Goal: Find specific page/section: Find specific page/section

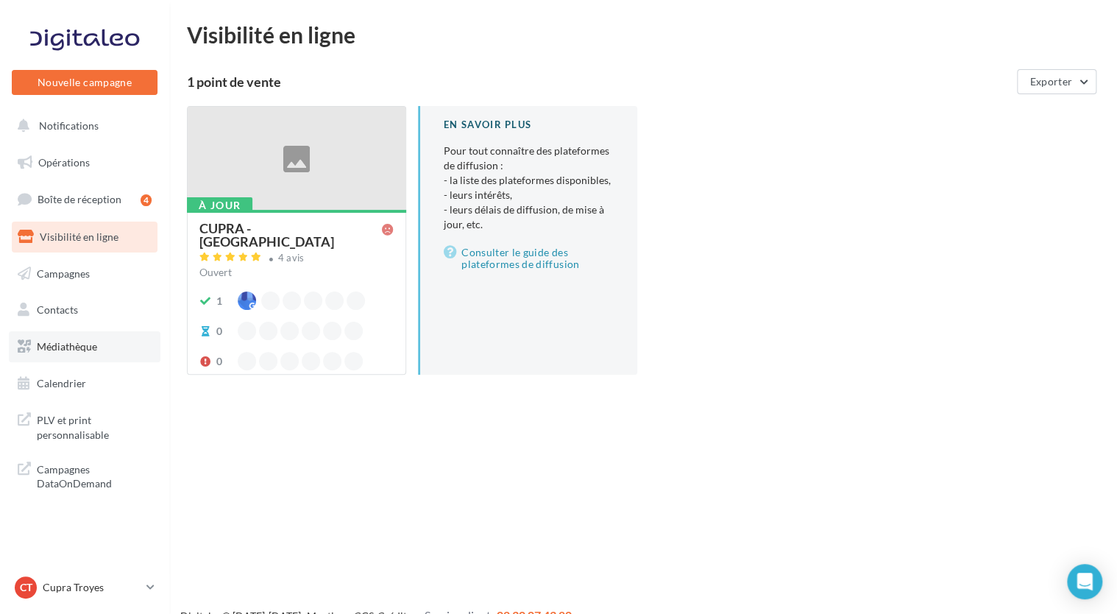
click at [74, 349] on span "Médiathèque" at bounding box center [67, 346] width 60 height 13
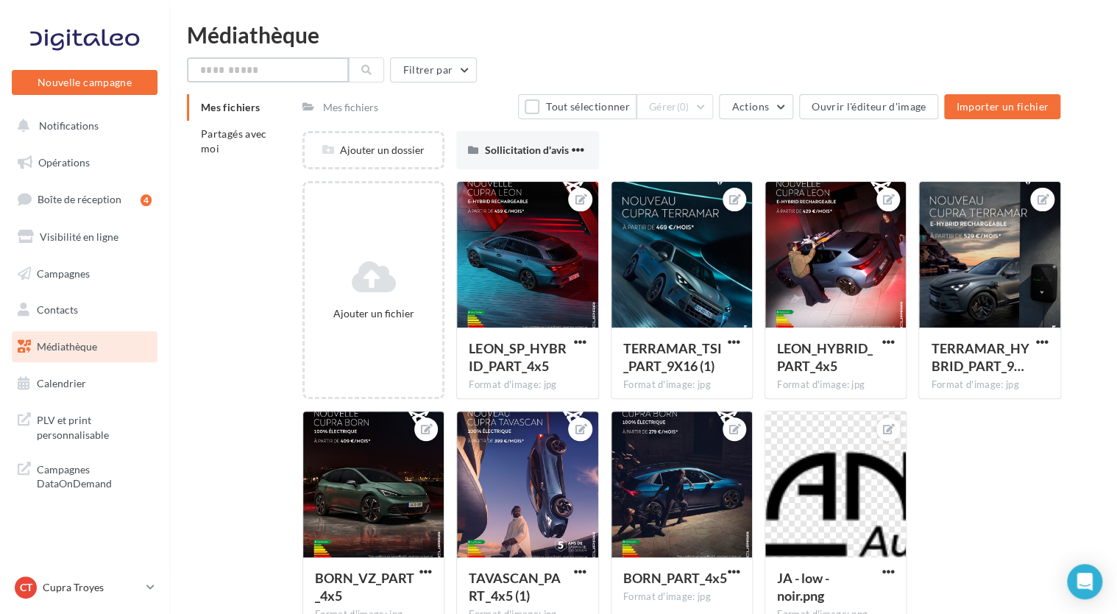
click at [271, 69] on input "text" at bounding box center [268, 69] width 162 height 25
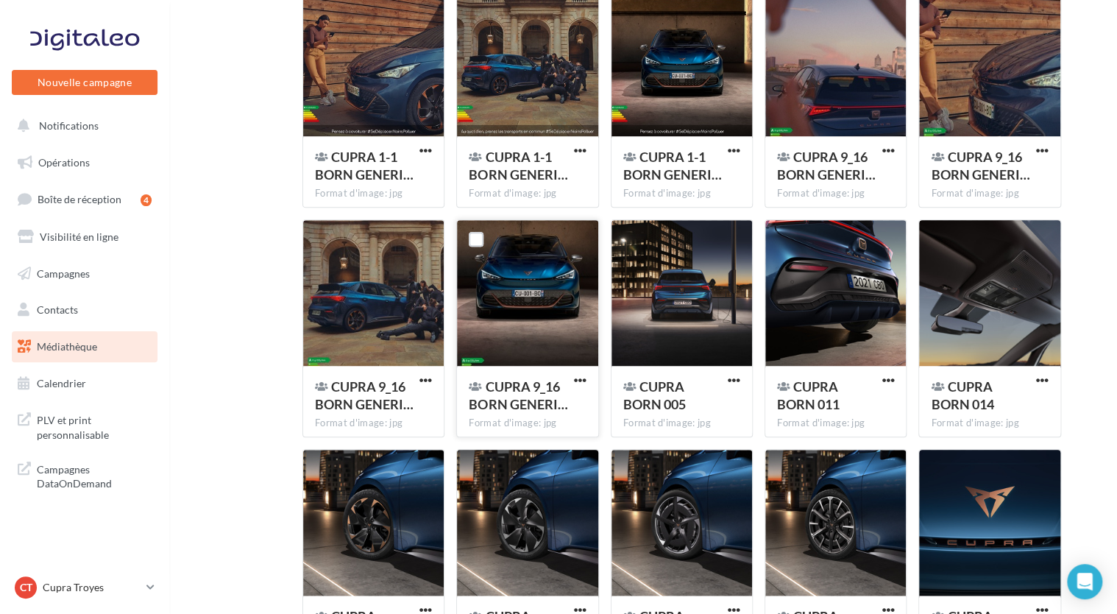
scroll to position [474, 0]
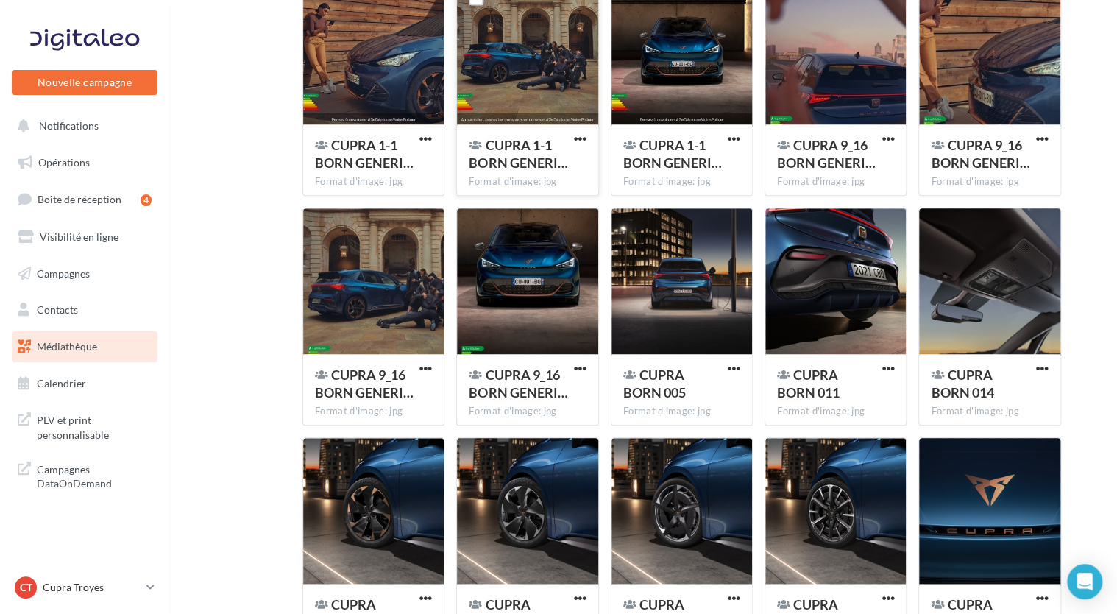
type input "****"
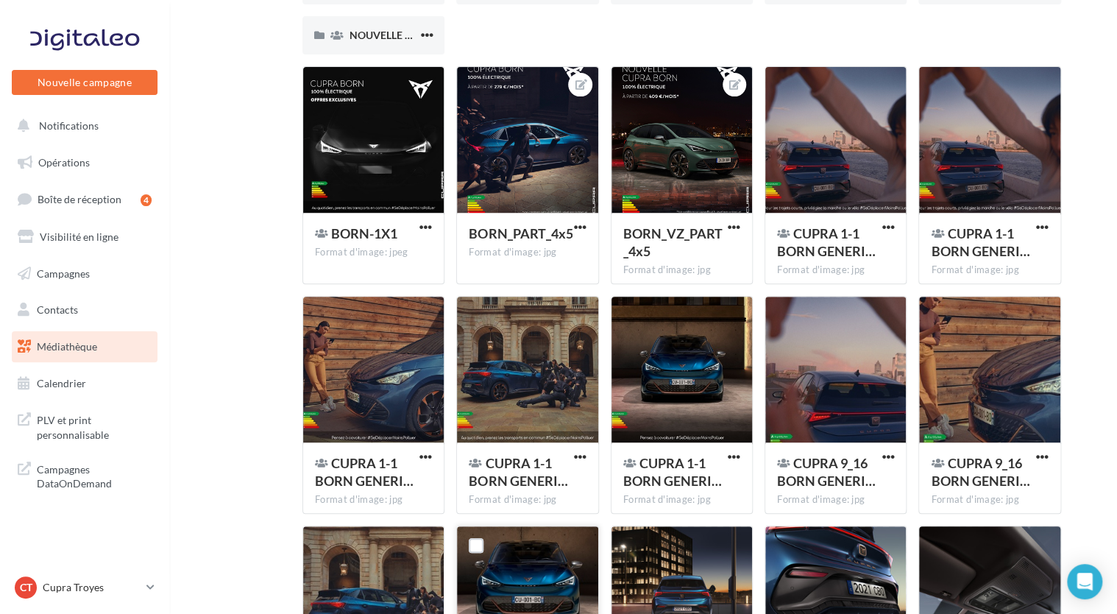
scroll to position [144, 0]
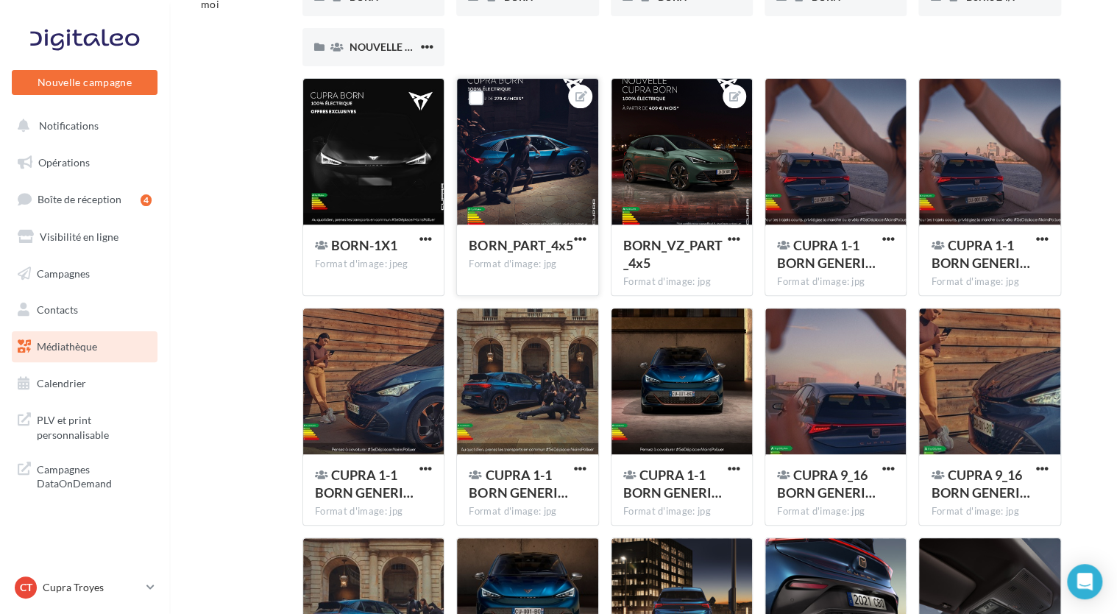
click at [536, 119] on div at bounding box center [527, 152] width 141 height 147
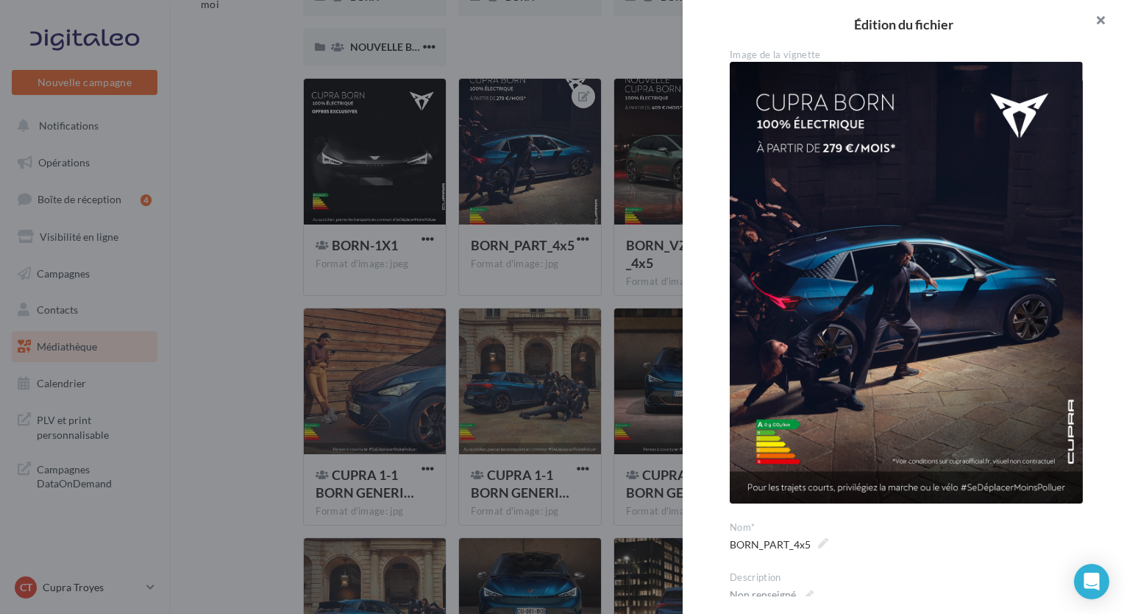
click at [1102, 17] on button "button" at bounding box center [1094, 22] width 59 height 44
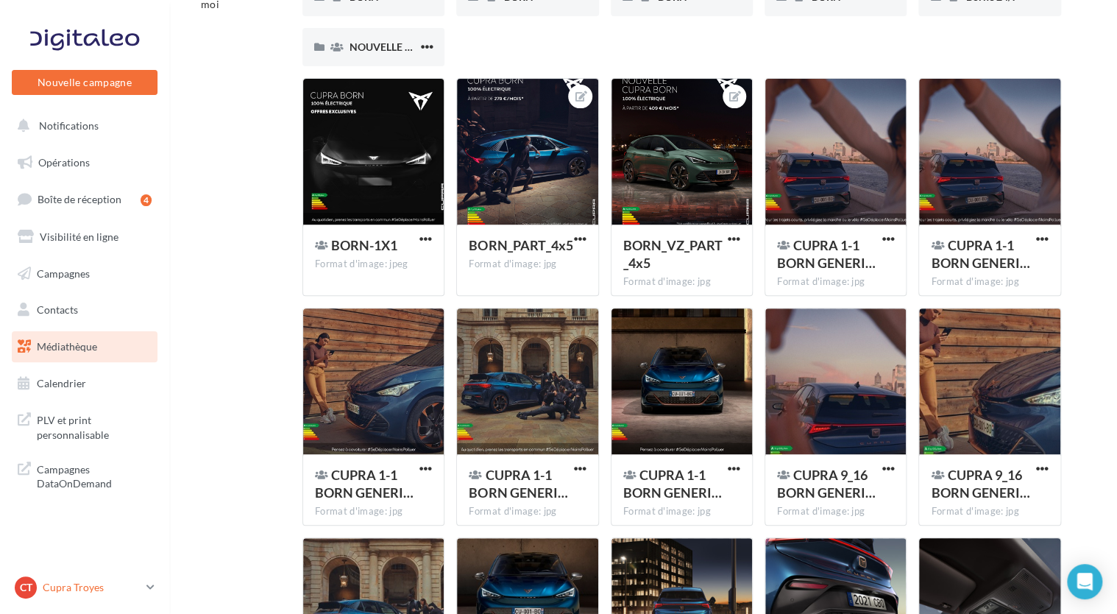
click at [79, 598] on div "CT Cupra Troyes cupra_troyes" at bounding box center [78, 587] width 126 height 22
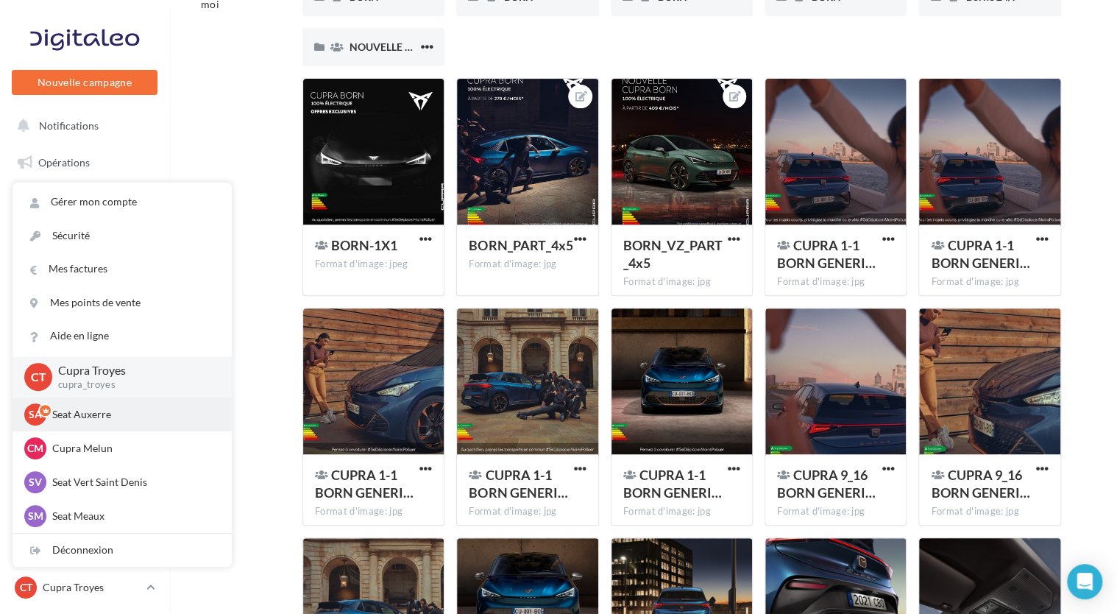
click at [113, 408] on p "Seat Auxerre" at bounding box center [133, 414] width 162 height 15
